Goal: Entertainment & Leisure: Consume media (video, audio)

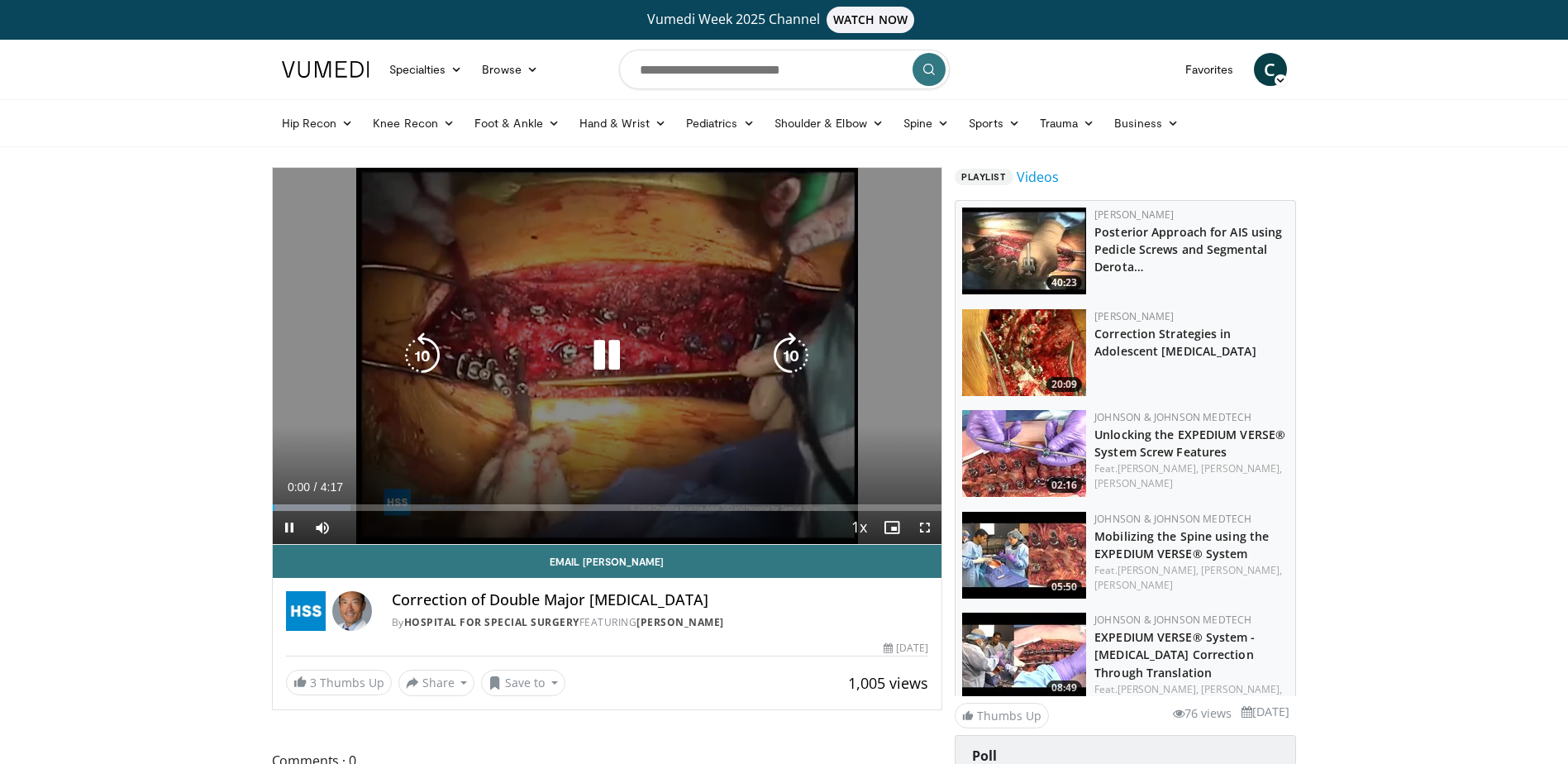
click at [780, 366] on icon "Video Player" at bounding box center [790, 355] width 46 height 46
click at [795, 357] on icon "Video Player" at bounding box center [790, 355] width 46 height 46
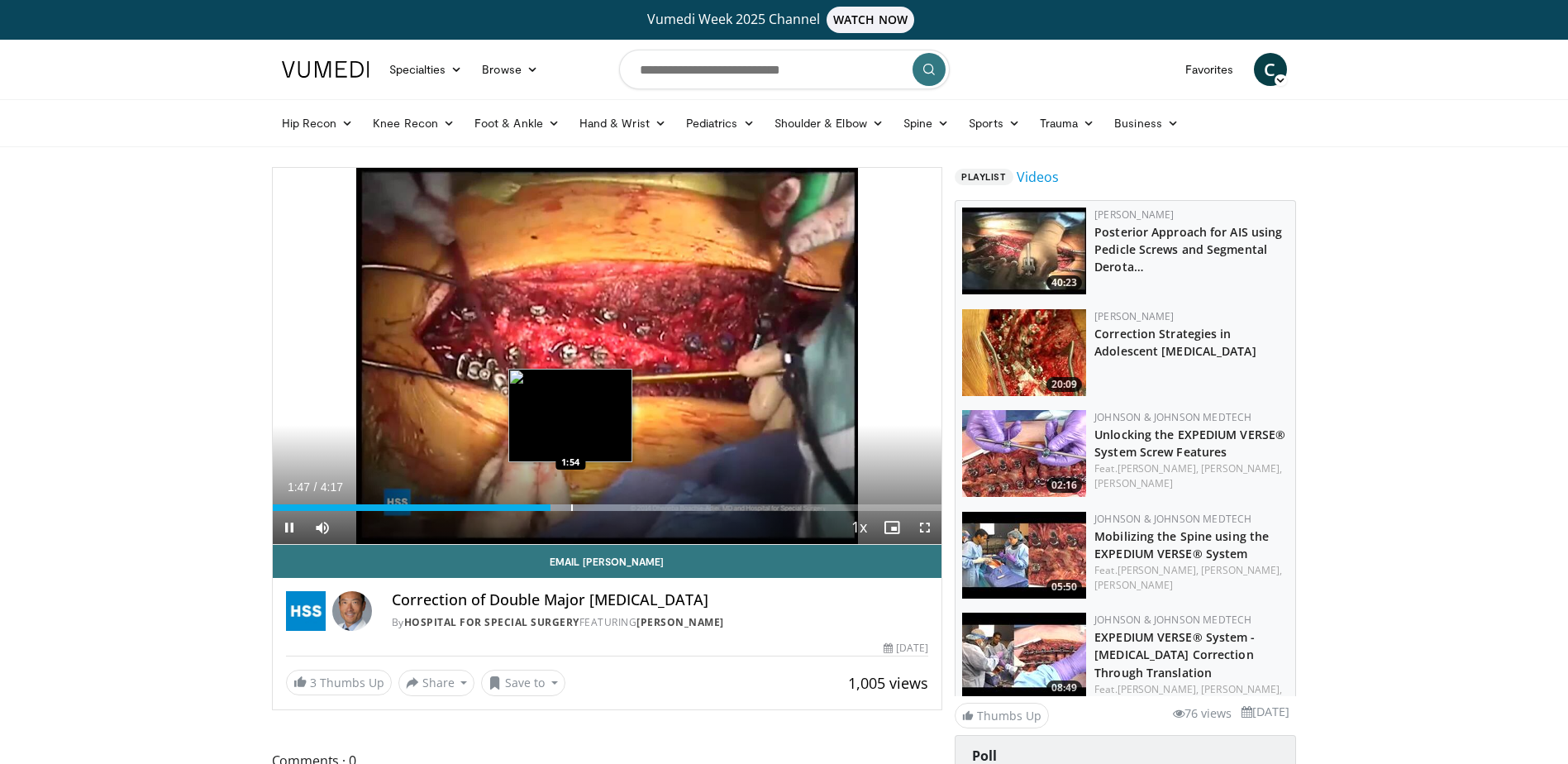
click at [571, 506] on div "Progress Bar" at bounding box center [572, 507] width 2 height 7
click at [597, 510] on div "Progress Bar" at bounding box center [598, 507] width 2 height 7
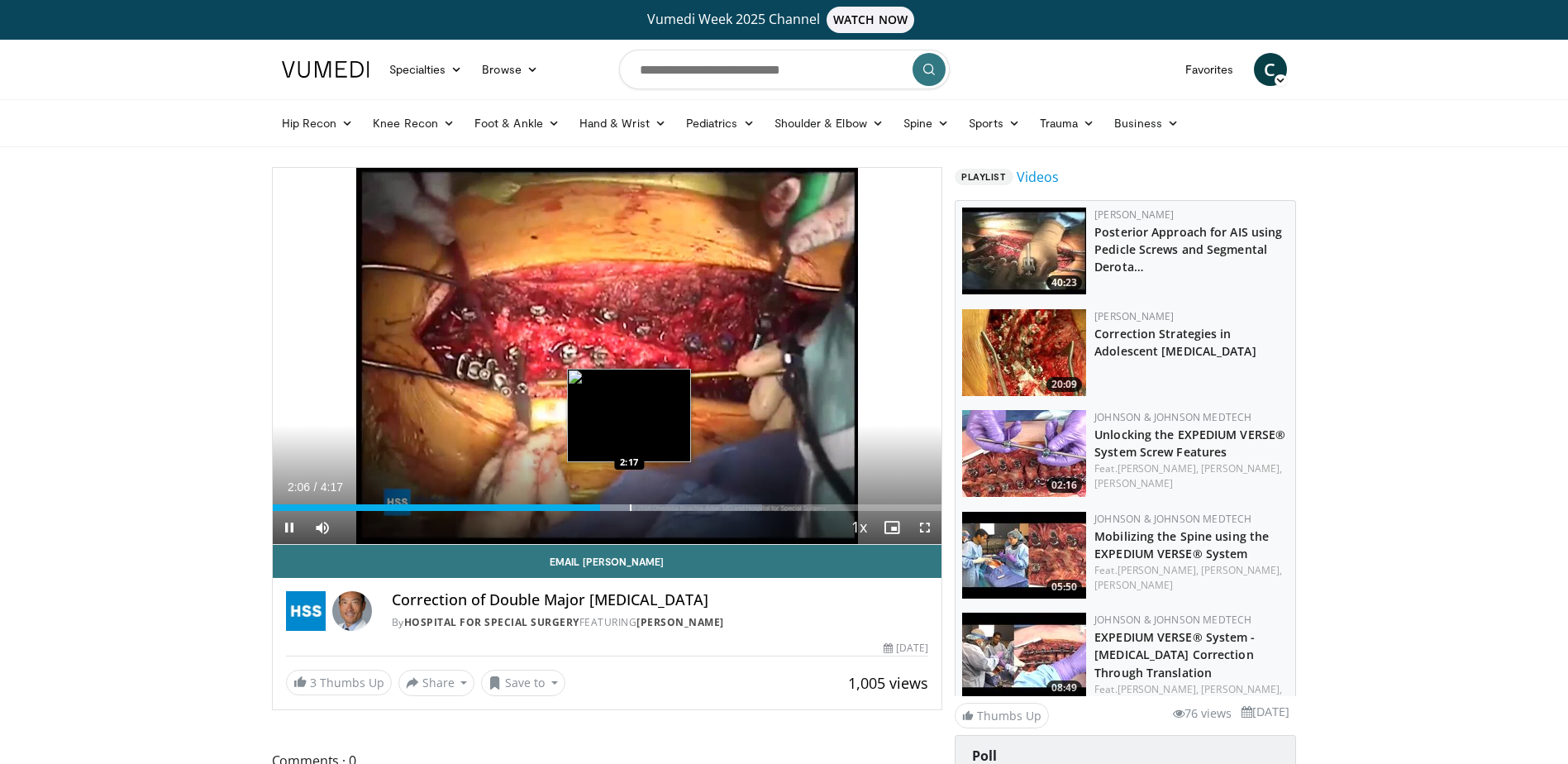
click at [630, 509] on div "Progress Bar" at bounding box center [630, 507] width 2 height 7
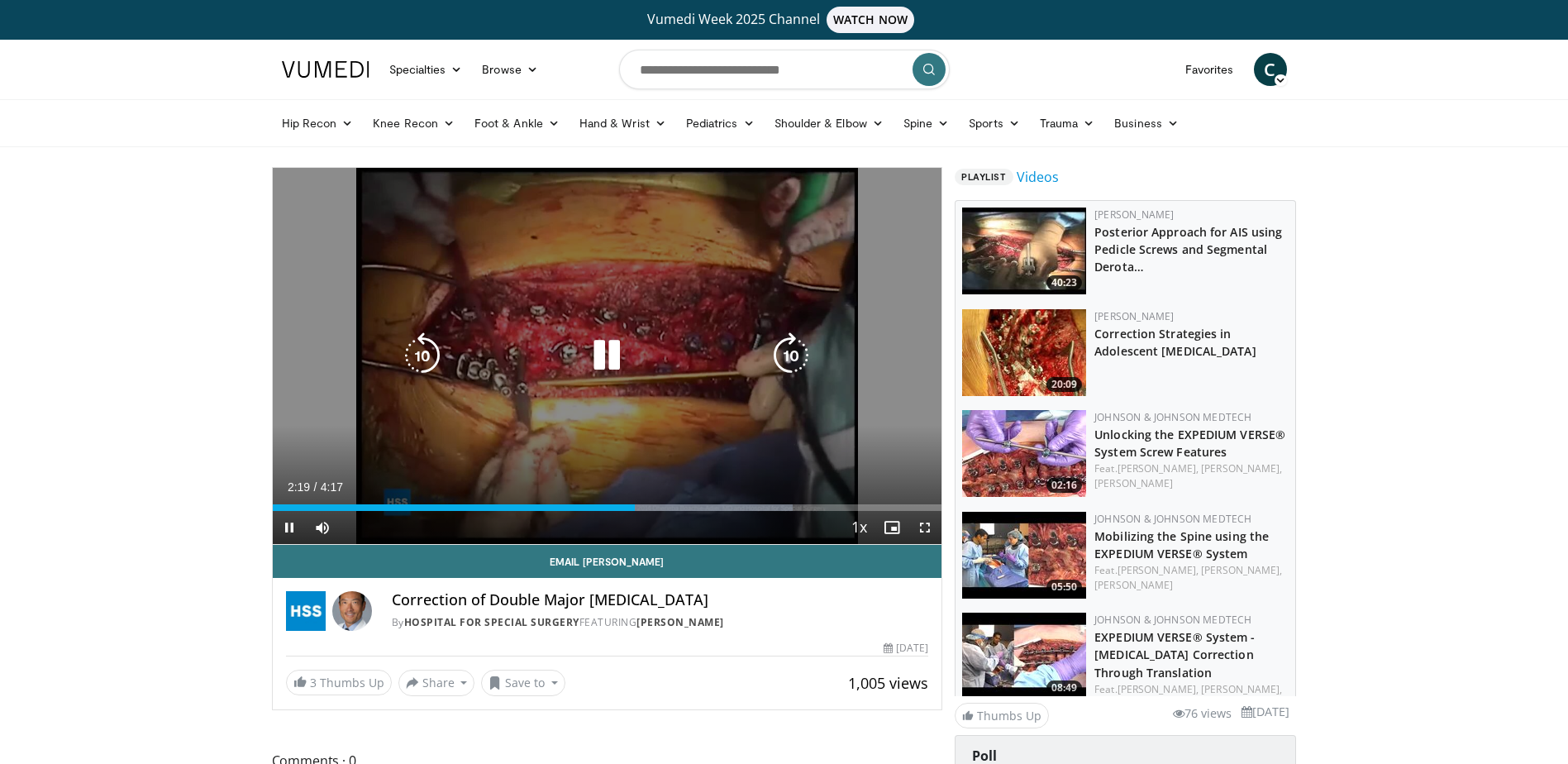
click at [646, 501] on div "Loaded : 77.80% 2:19 2:23" at bounding box center [608, 502] width 670 height 16
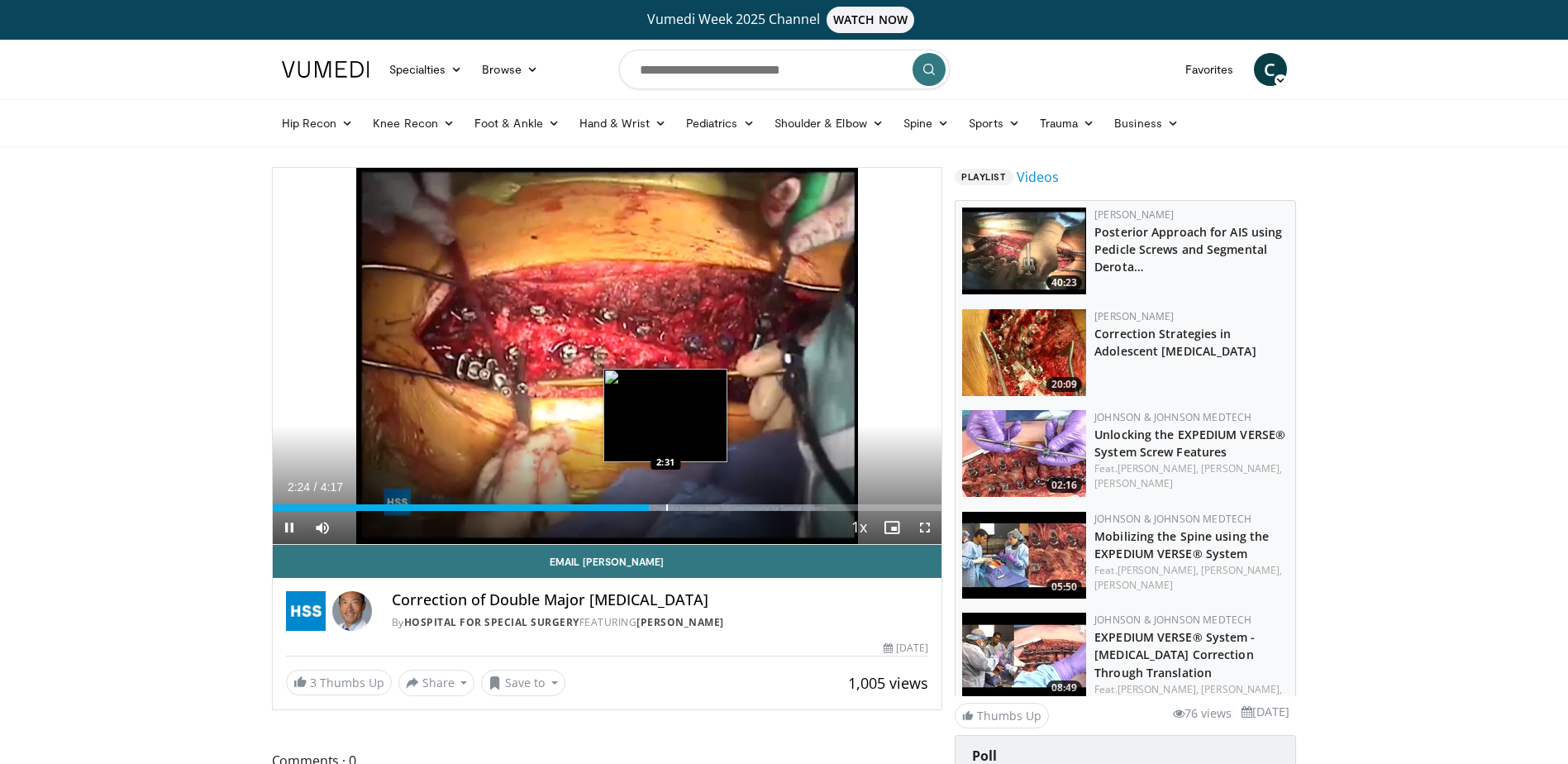
click at [667, 504] on div "Progress Bar" at bounding box center [667, 507] width 2 height 7
click at [689, 507] on div "Progress Bar" at bounding box center [690, 507] width 2 height 7
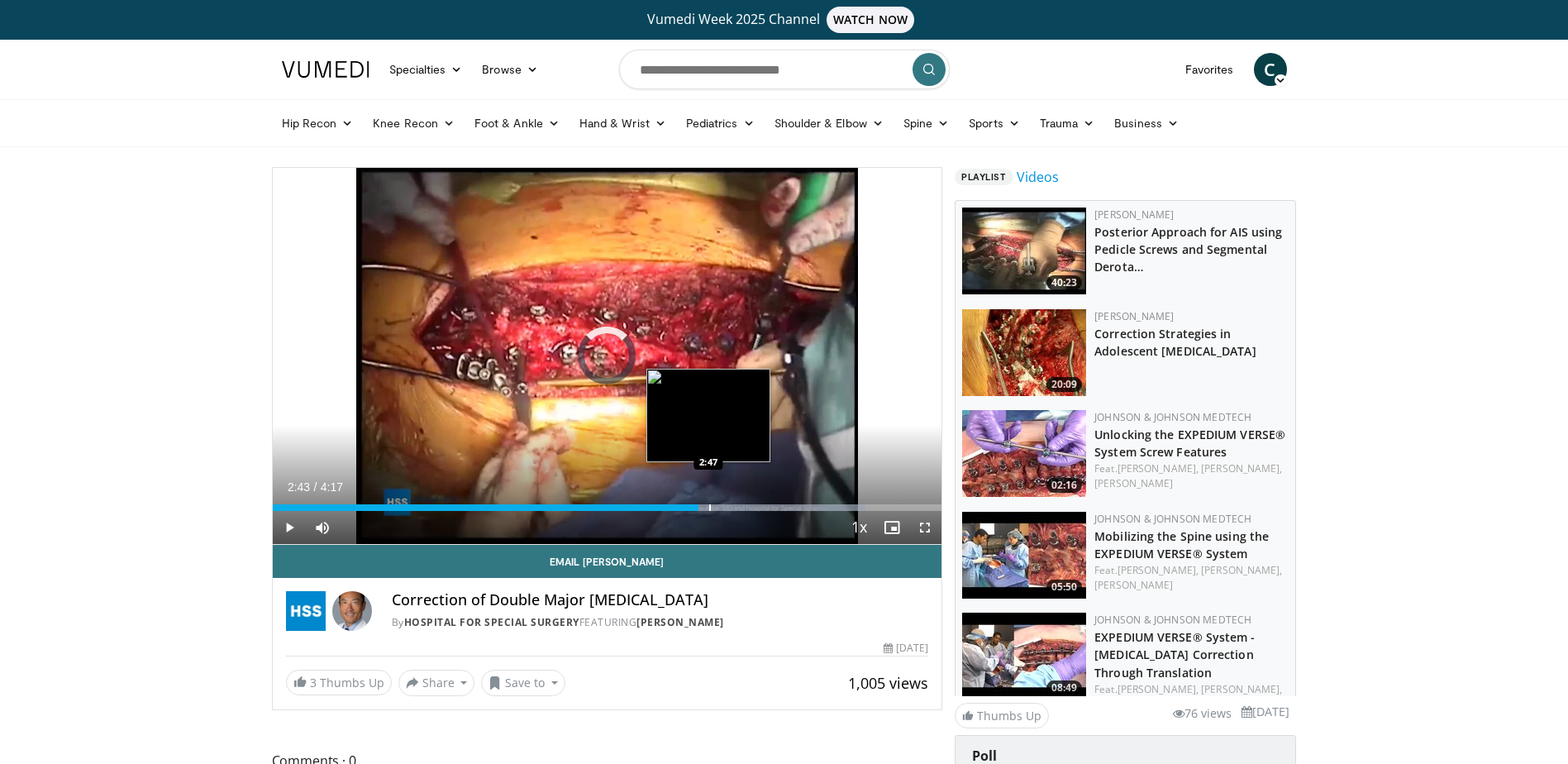
click at [710, 505] on div "Progress Bar" at bounding box center [710, 507] width 2 height 7
click at [727, 505] on div "Progress Bar" at bounding box center [728, 507] width 2 height 7
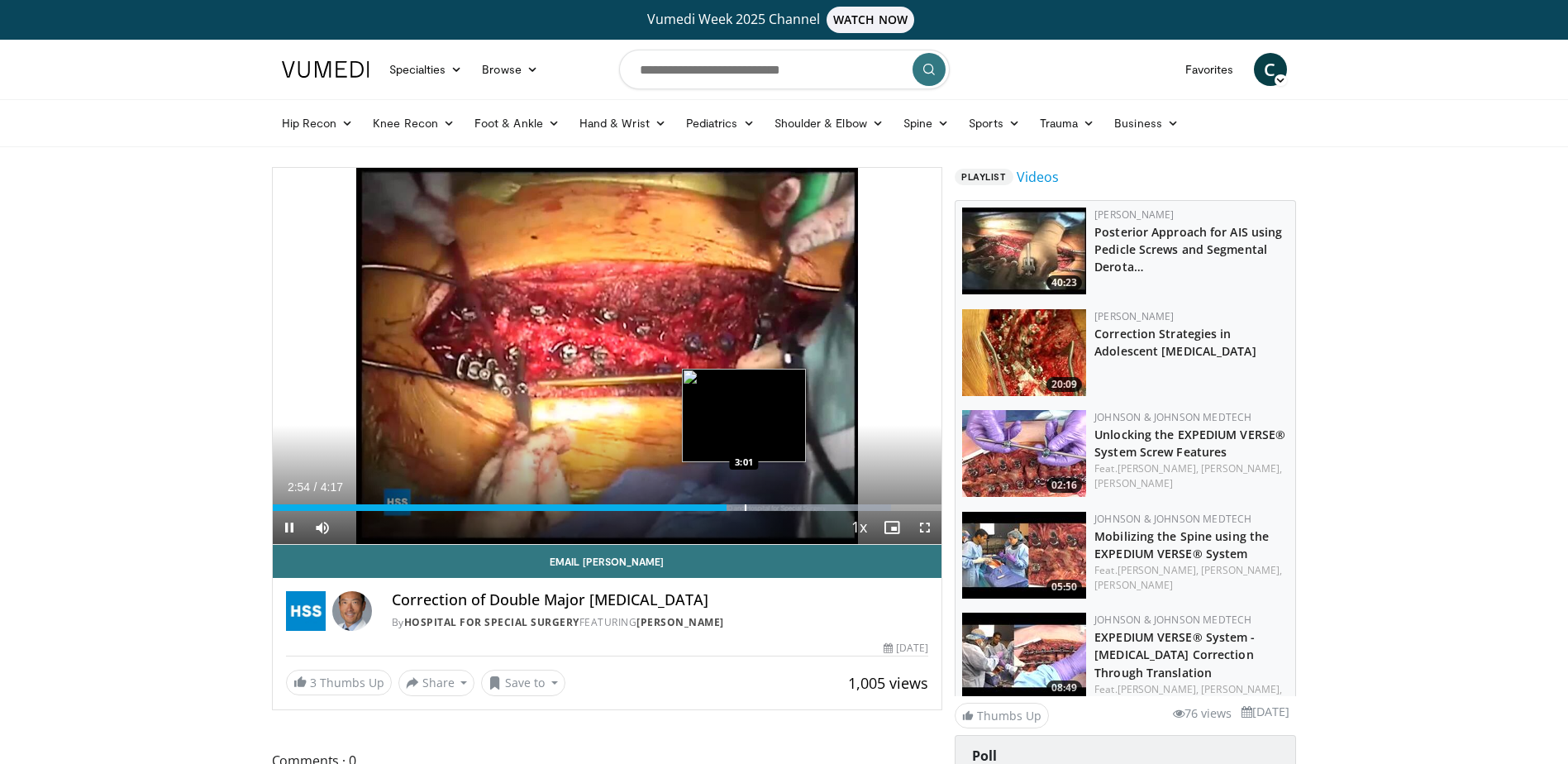
click at [744, 502] on div "Loaded : 92.50% 2:54 3:01" at bounding box center [608, 502] width 670 height 16
click at [757, 504] on div "Progress Bar" at bounding box center [757, 507] width 2 height 7
click at [768, 504] on div "Progress Bar" at bounding box center [768, 507] width 2 height 7
click at [783, 507] on div "Progress Bar" at bounding box center [784, 507] width 2 height 7
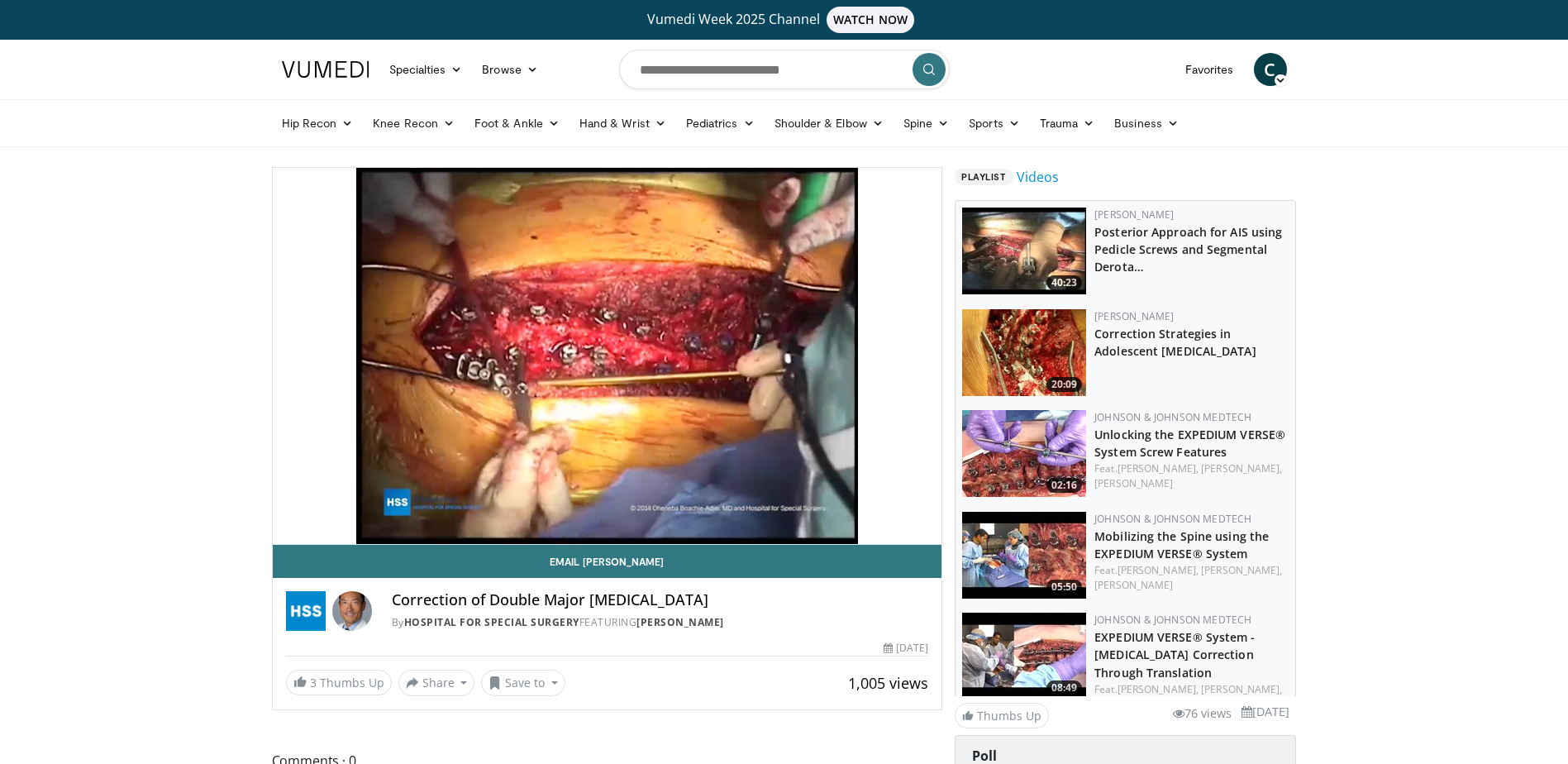
click at [820, 503] on div "20 seconds Tap to unmute" at bounding box center [608, 355] width 670 height 376
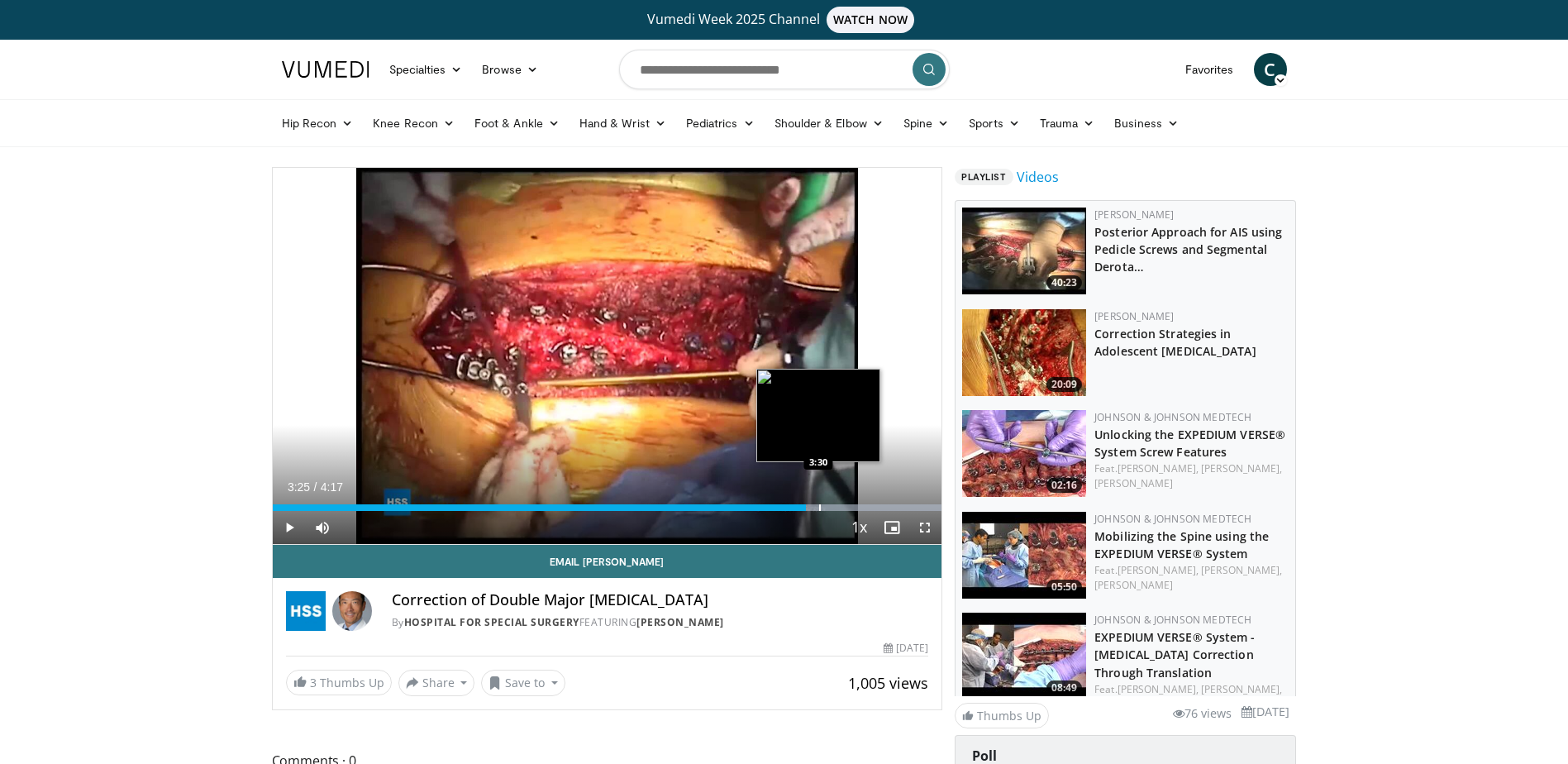
click at [819, 504] on div "Progress Bar" at bounding box center [820, 507] width 2 height 7
click at [854, 507] on div "Progress Bar" at bounding box center [855, 507] width 2 height 7
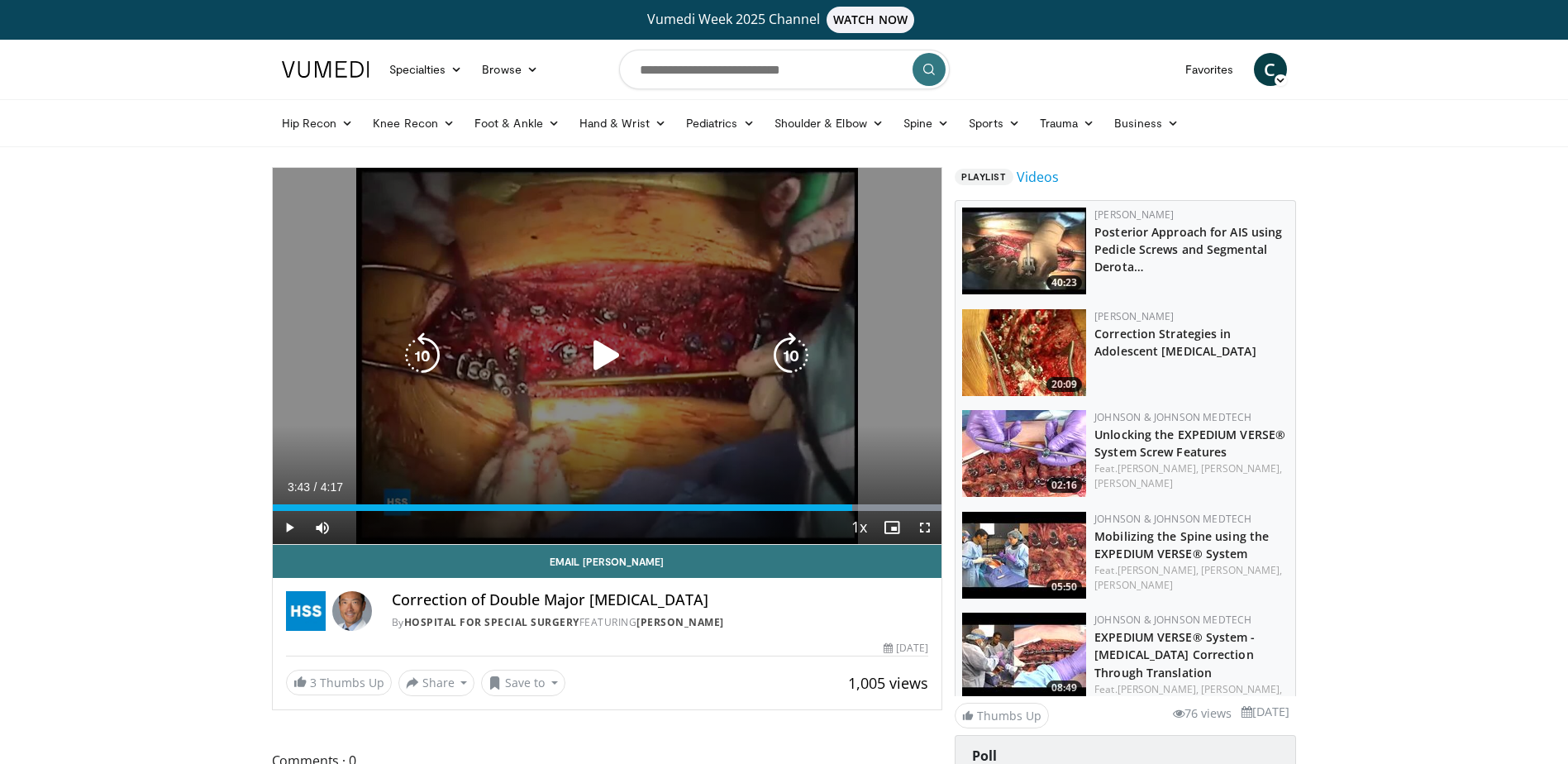
click at [682, 387] on div "20 seconds Tap to unmute" at bounding box center [608, 355] width 670 height 376
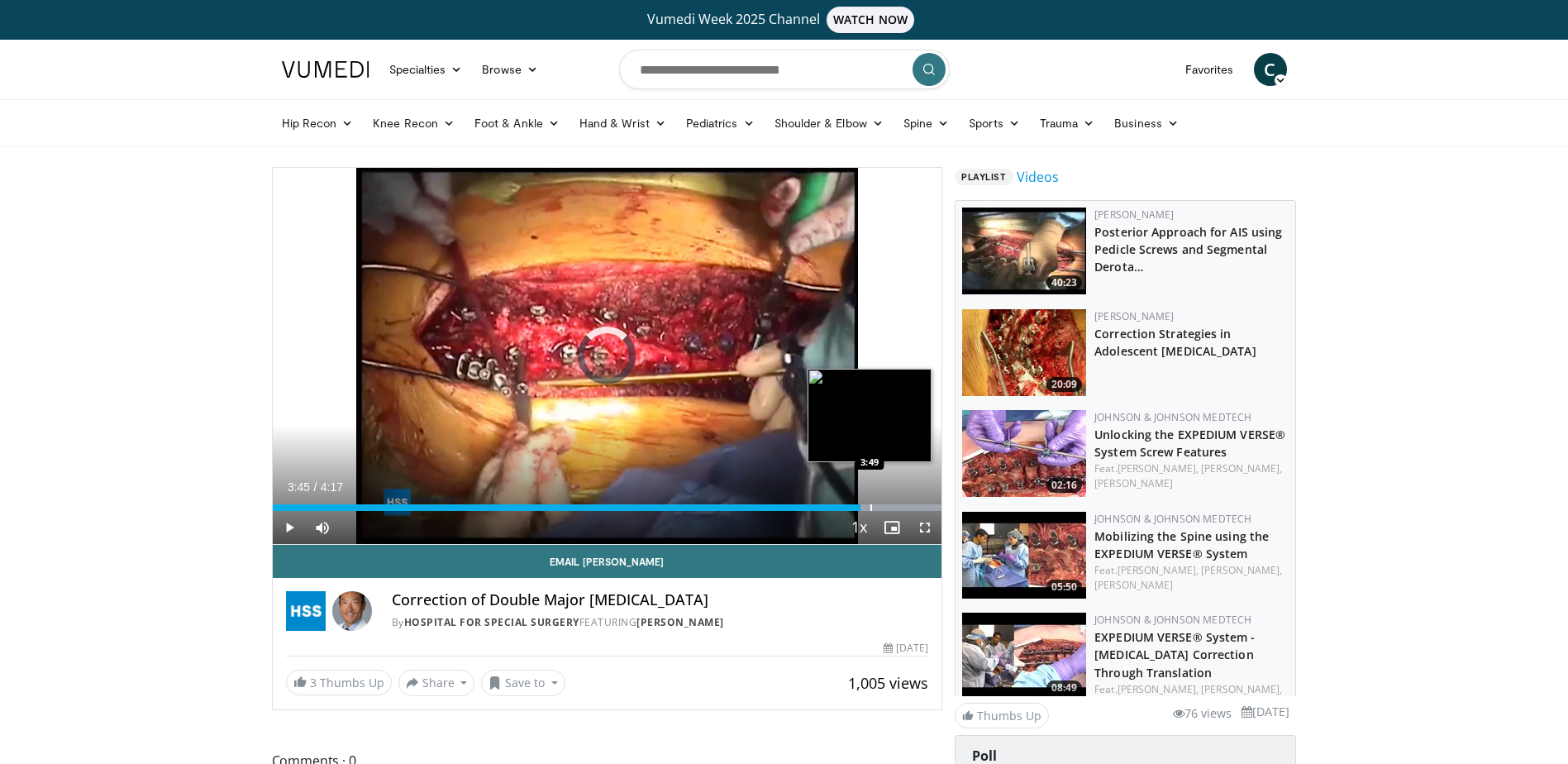
drag, startPoint x: 869, startPoint y: 501, endPoint x: 880, endPoint y: 501, distance: 11.0
click at [869, 501] on div "Loaded : 100.00% 3:46 3:49" at bounding box center [608, 502] width 670 height 16
click at [889, 501] on div "Loaded : 100.00% 3:50 3:56" at bounding box center [608, 502] width 670 height 16
click at [902, 502] on div "Loaded : 100.00% 3:57 4:02" at bounding box center [608, 502] width 670 height 16
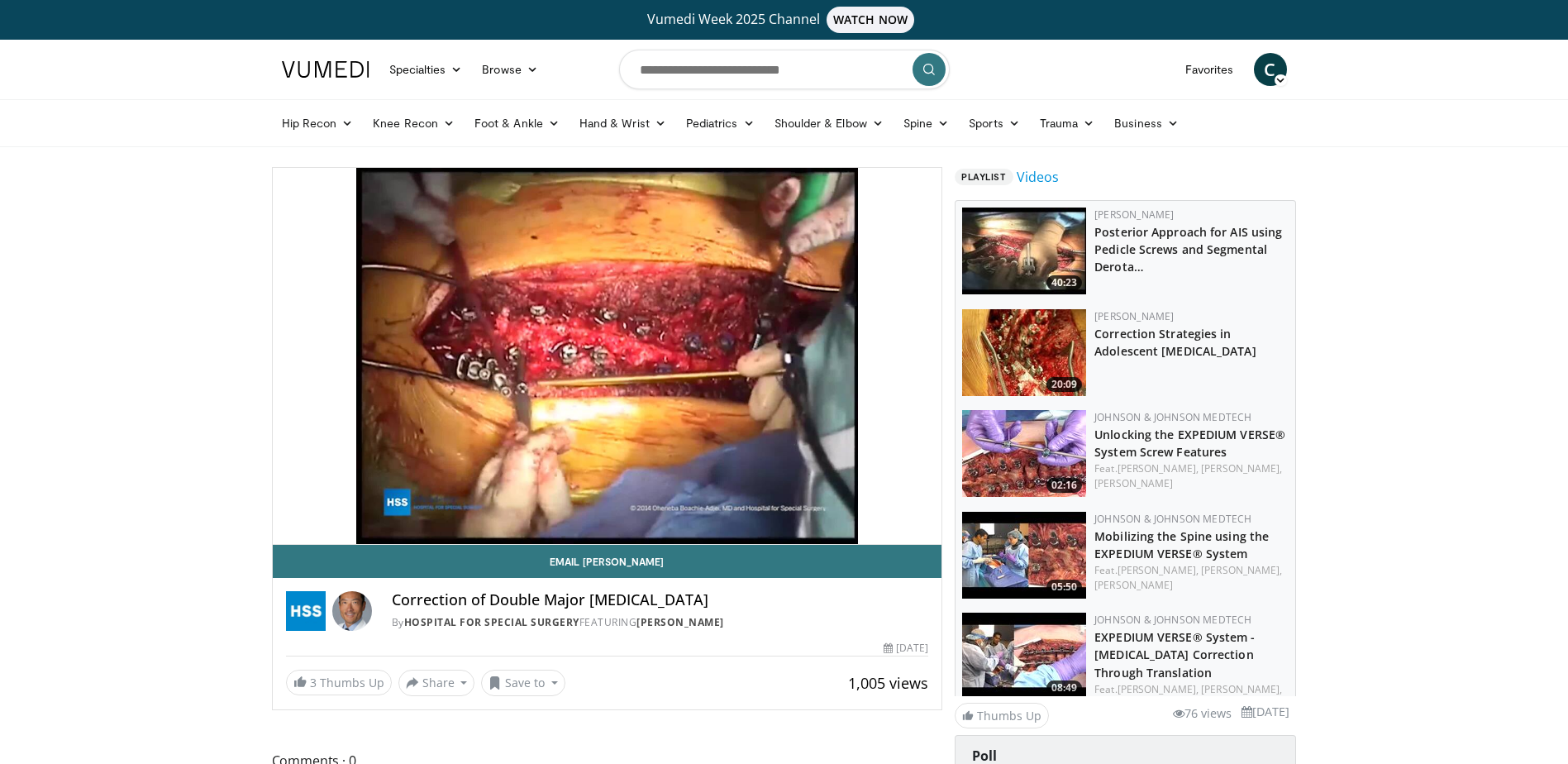
click at [921, 507] on div "20 seconds Tap to unmute" at bounding box center [608, 355] width 670 height 376
